Goal: Register for event/course

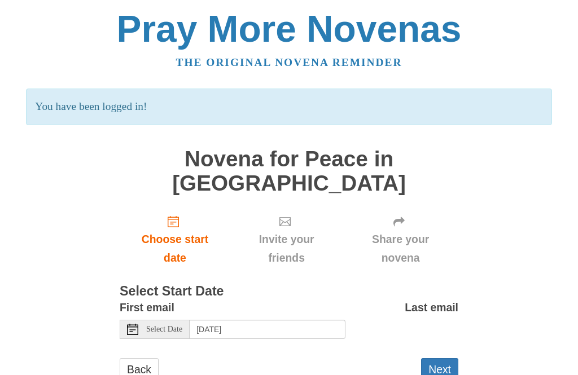
click at [157, 326] on span "Select Date" at bounding box center [164, 330] width 36 height 8
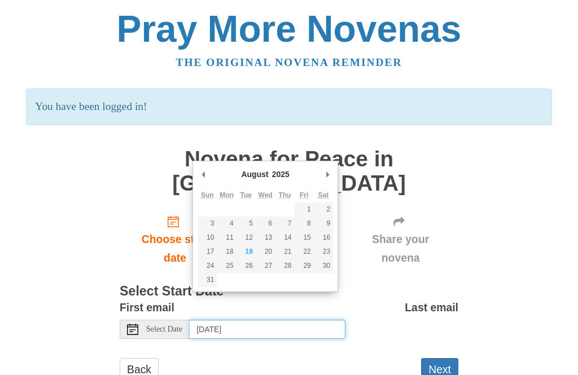
type input "Wednesday, August 27th"
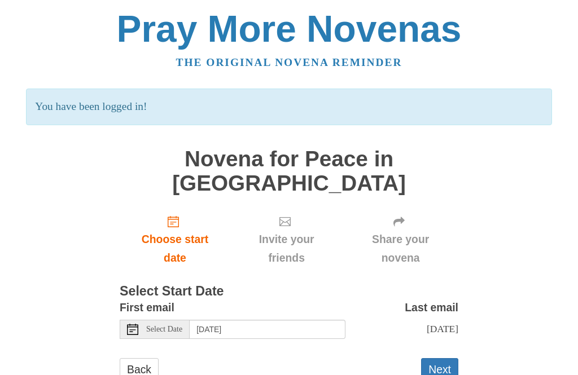
click at [448, 358] on button "Next" at bounding box center [439, 369] width 37 height 23
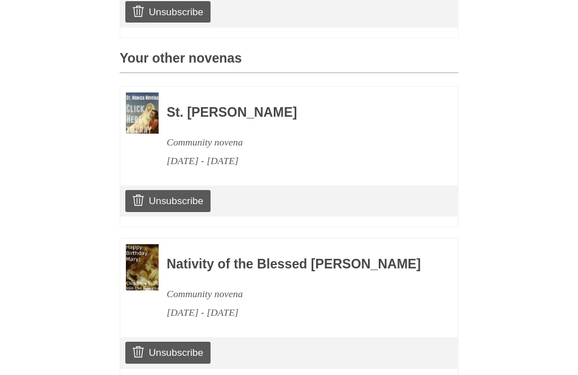
scroll to position [492, 0]
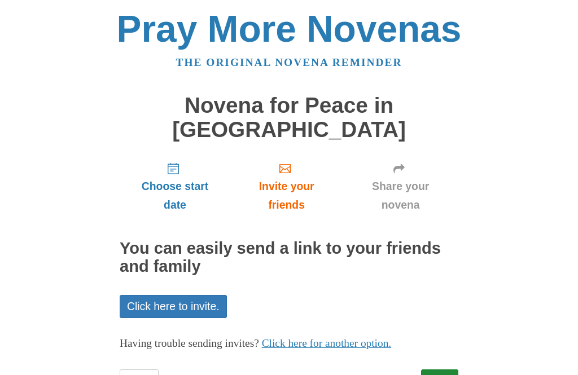
click at [441, 370] on link "Next" at bounding box center [439, 381] width 37 height 23
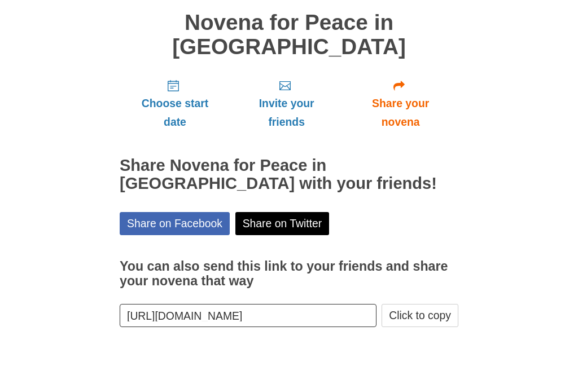
scroll to position [37, 0]
